Goal: Entertainment & Leisure: Consume media (video, audio)

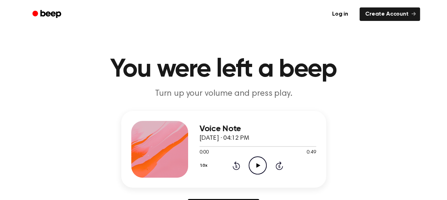
click at [257, 170] on icon "Play Audio" at bounding box center [257, 166] width 18 height 18
drag, startPoint x: 250, startPoint y: 168, endPoint x: 239, endPoint y: 166, distance: 11.6
click at [250, 168] on icon "Play Audio" at bounding box center [257, 166] width 18 height 18
click at [223, 147] on div at bounding box center [257, 147] width 117 height 6
click at [283, 147] on div at bounding box center [257, 147] width 117 height 6
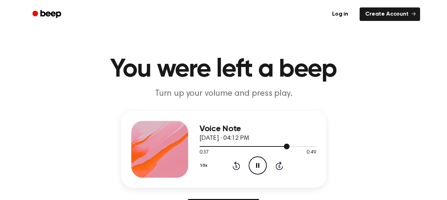
click at [278, 148] on div at bounding box center [257, 147] width 117 height 6
click at [260, 164] on icon "Play Audio" at bounding box center [257, 166] width 18 height 18
click at [252, 148] on div at bounding box center [257, 147] width 117 height 6
click at [296, 146] on div at bounding box center [257, 147] width 117 height 6
click at [265, 165] on icon "Play Audio" at bounding box center [257, 166] width 18 height 18
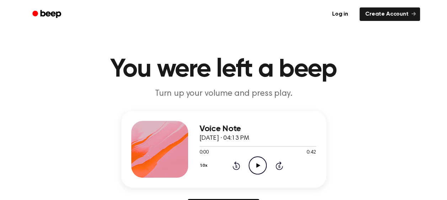
click at [256, 167] on icon "Play Audio" at bounding box center [257, 166] width 18 height 18
click at [258, 168] on icon "Play Audio" at bounding box center [257, 166] width 18 height 18
